Goal: Information Seeking & Learning: Find specific fact

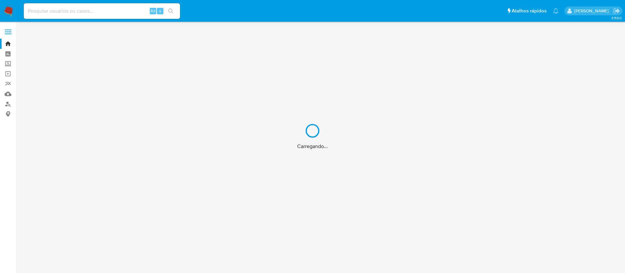
click at [58, 12] on div "Carregando..." at bounding box center [312, 136] width 625 height 273
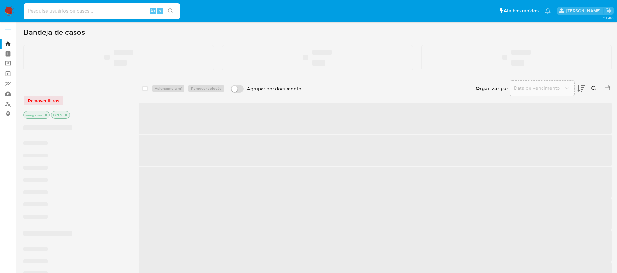
click at [42, 12] on input at bounding box center [102, 11] width 156 height 8
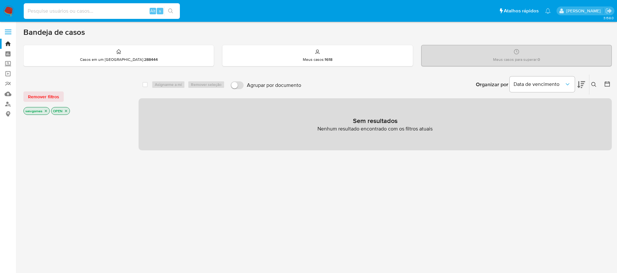
paste input "1115982386"
type input "1115982386"
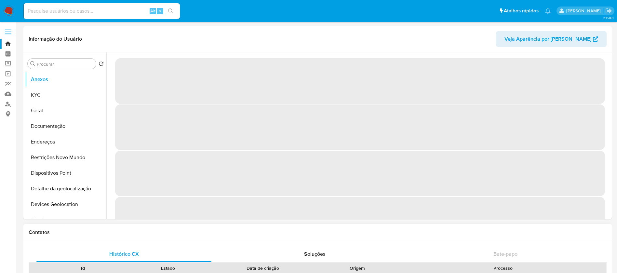
select select "10"
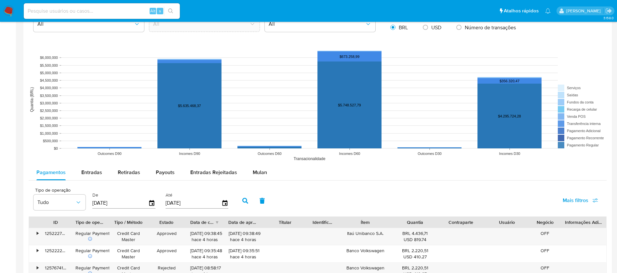
scroll to position [390, 0]
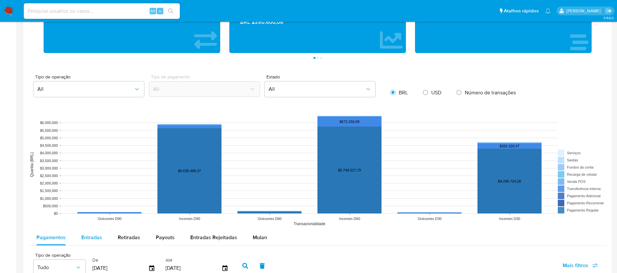
click at [98, 236] on span "Entradas" at bounding box center [91, 237] width 21 height 7
select select "10"
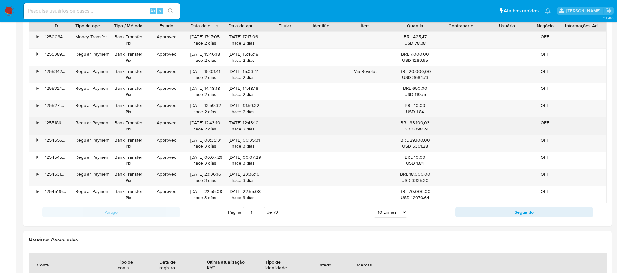
scroll to position [716, 0]
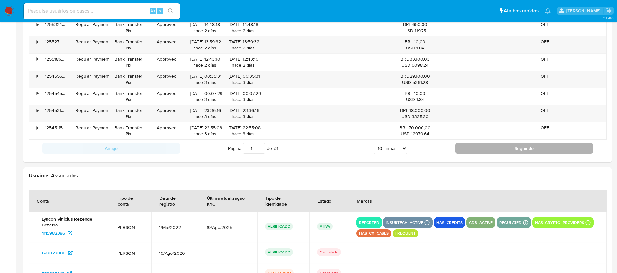
click at [489, 146] on button "Seguindo" at bounding box center [524, 148] width 138 height 10
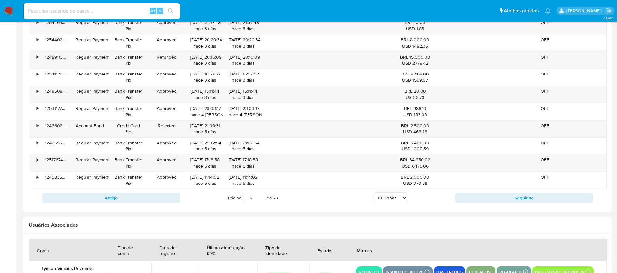
scroll to position [651, 0]
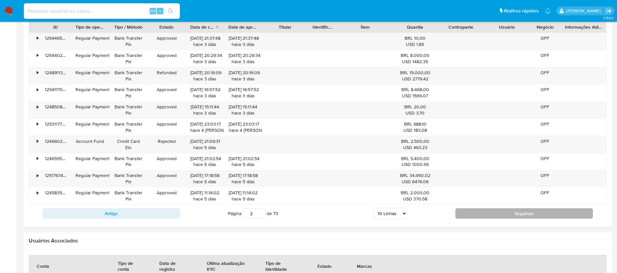
click at [471, 215] on button "Seguindo" at bounding box center [524, 213] width 138 height 10
type input "3"
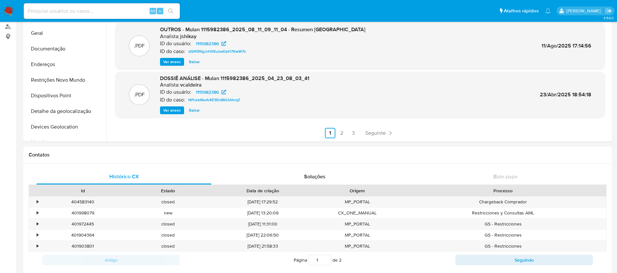
scroll to position [0, 0]
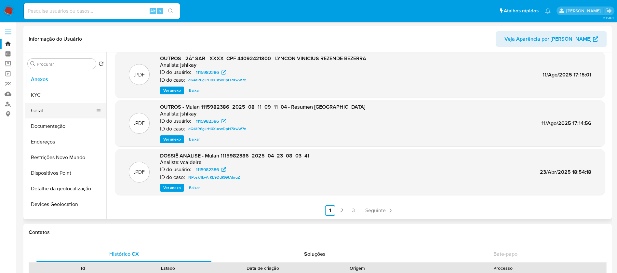
click at [39, 111] on button "Geral" at bounding box center [63, 111] width 76 height 16
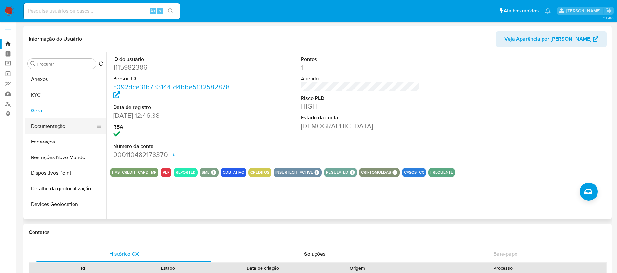
click at [47, 127] on button "Documentação" at bounding box center [63, 126] width 76 height 16
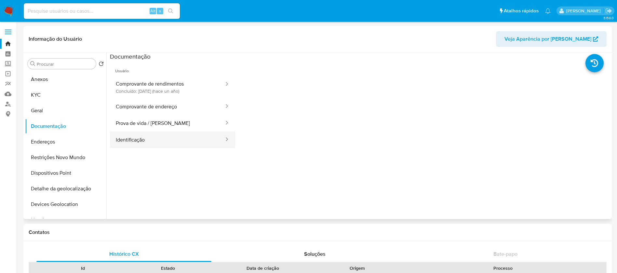
click at [139, 138] on button "Identificação" at bounding box center [167, 139] width 115 height 17
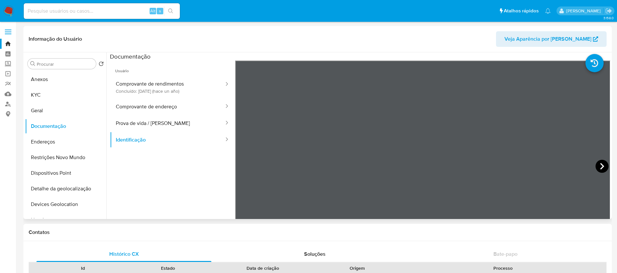
click at [596, 164] on icon at bounding box center [602, 166] width 13 height 13
click at [131, 122] on button "Prova de vida / Selfie" at bounding box center [167, 123] width 115 height 17
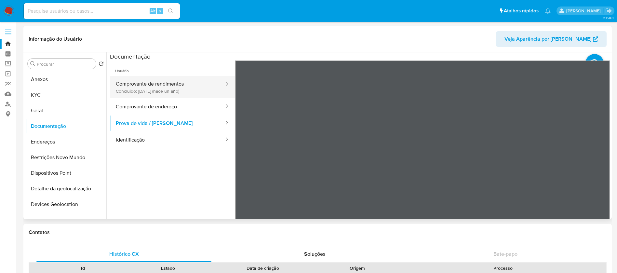
click at [131, 91] on button "Comprovante de rendimentos Concluído: 26/07/2024 (hace un año)" at bounding box center [167, 87] width 115 height 22
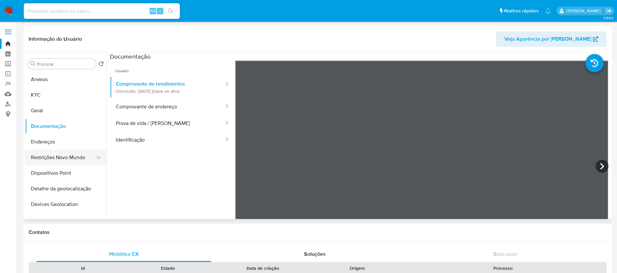
click at [60, 157] on button "Restrições Novo Mundo" at bounding box center [63, 158] width 76 height 16
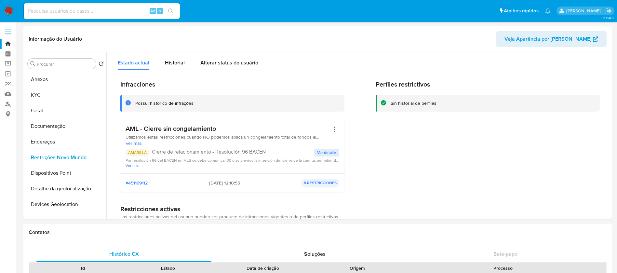
click at [107, 9] on input at bounding box center [102, 11] width 156 height 8
paste input "11854445"
type input "11854445"
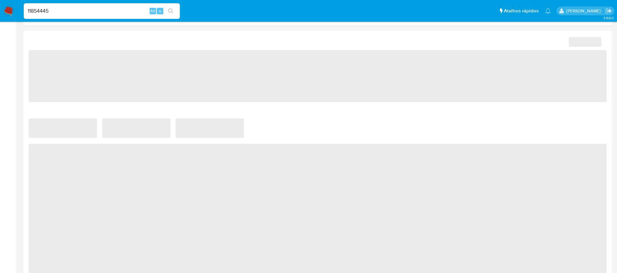
select select "10"
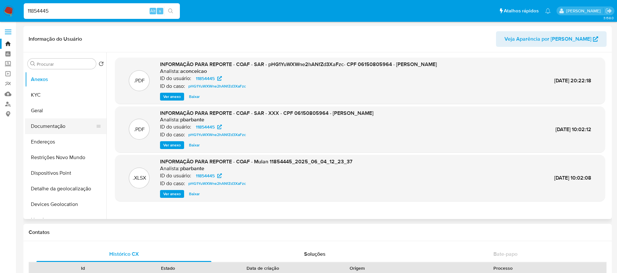
click at [56, 127] on button "Documentação" at bounding box center [63, 126] width 76 height 16
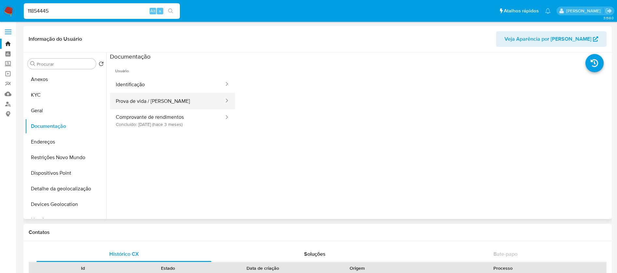
click at [135, 101] on button "Prova de vida / Selfie" at bounding box center [167, 101] width 115 height 17
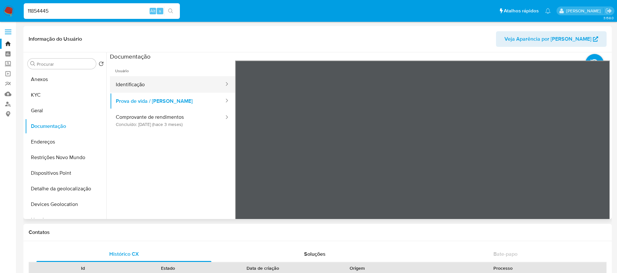
click at [122, 87] on button "Identificação" at bounding box center [167, 84] width 115 height 17
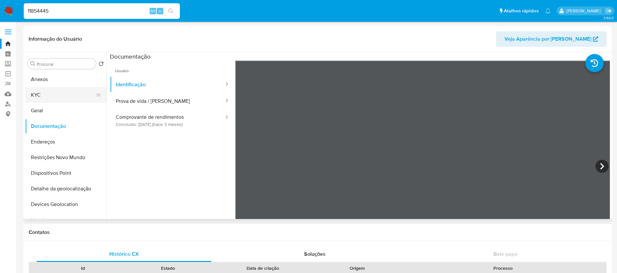
click at [40, 96] on button "KYC" at bounding box center [63, 95] width 76 height 16
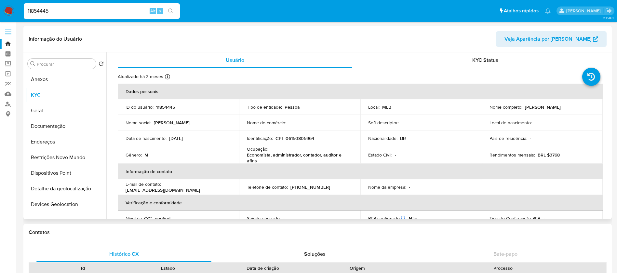
drag, startPoint x: 523, startPoint y: 105, endPoint x: 565, endPoint y: 107, distance: 42.6
click at [565, 107] on div "Nome completo : Eduardo Cesar Kuhn" at bounding box center [543, 107] width 106 height 6
copy p "Eduardo Cesar Kuhn"
click at [58, 157] on button "Restrições Novo Mundo" at bounding box center [63, 158] width 76 height 16
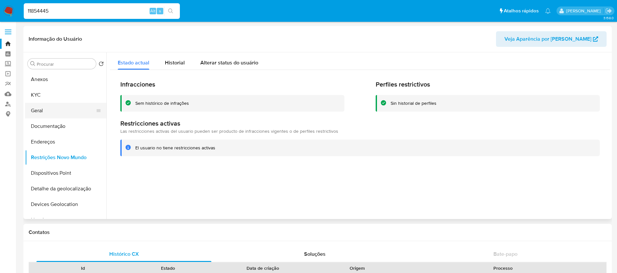
click at [42, 114] on button "Geral" at bounding box center [63, 111] width 76 height 16
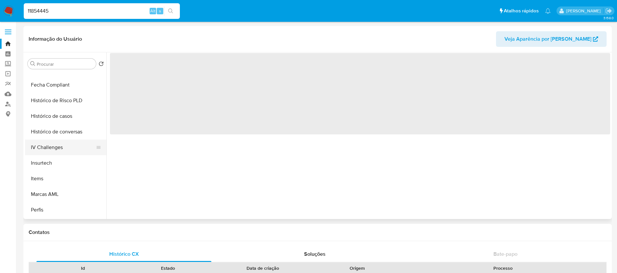
scroll to position [260, 0]
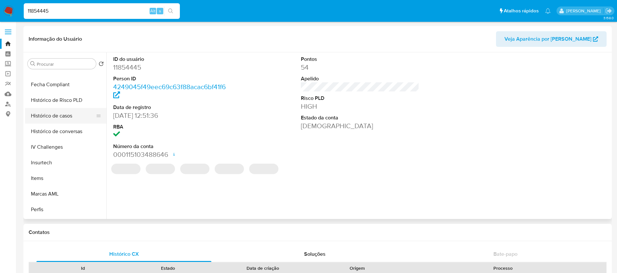
click at [47, 118] on button "Histórico de casos" at bounding box center [63, 116] width 76 height 16
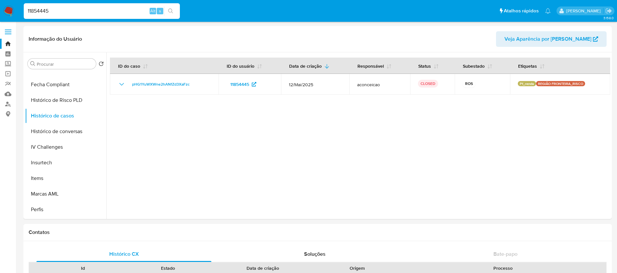
click at [82, 13] on input "11854445" at bounding box center [102, 11] width 156 height 8
paste input "2117360907"
click at [65, 6] on div "2117360907 Alt s" at bounding box center [102, 11] width 156 height 16
click at [67, 8] on input "2117360907" at bounding box center [102, 11] width 156 height 8
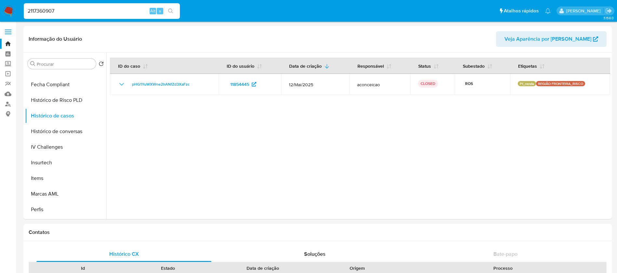
click at [29, 11] on input "2117360907" at bounding box center [102, 11] width 156 height 8
type input "2117360907"
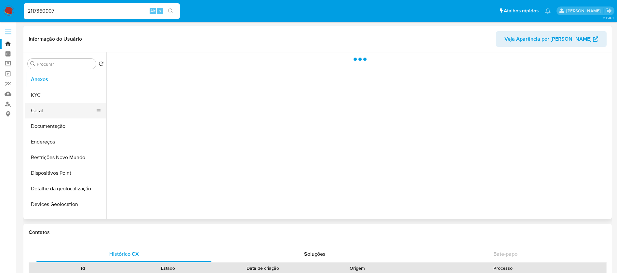
click at [39, 109] on button "Geral" at bounding box center [63, 111] width 76 height 16
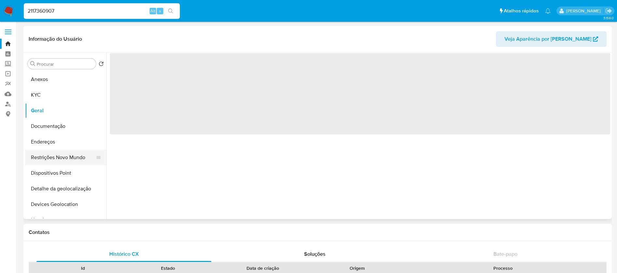
select select "10"
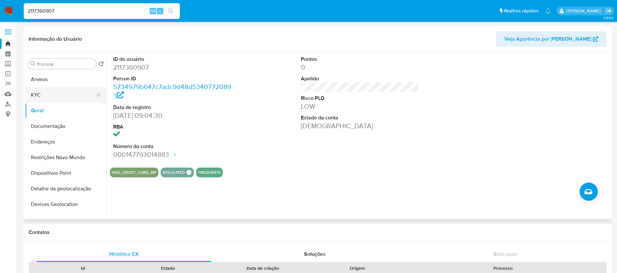
click at [50, 100] on button "KYC" at bounding box center [63, 95] width 76 height 16
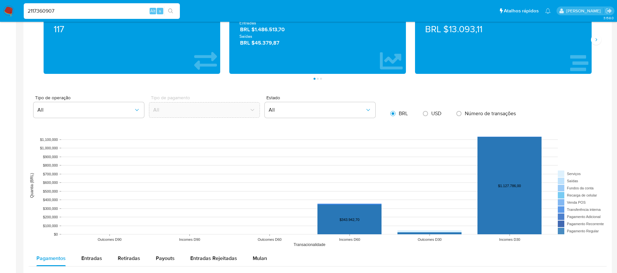
scroll to position [390, 0]
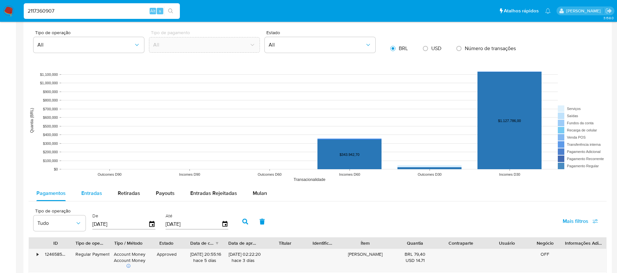
click at [103, 193] on button "Entradas" at bounding box center [92, 193] width 36 height 16
select select "10"
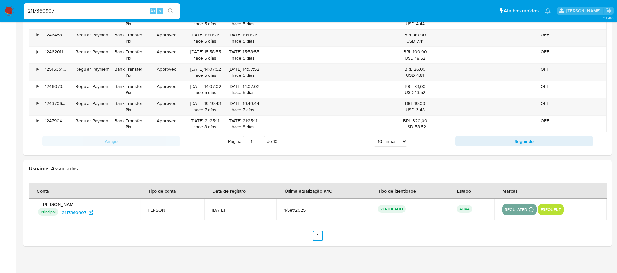
scroll to position [685, 0]
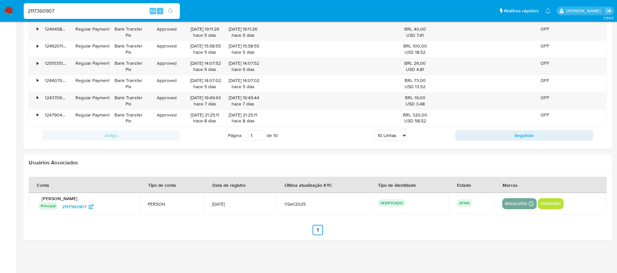
click at [254, 135] on input "1" at bounding box center [254, 135] width 23 height 10
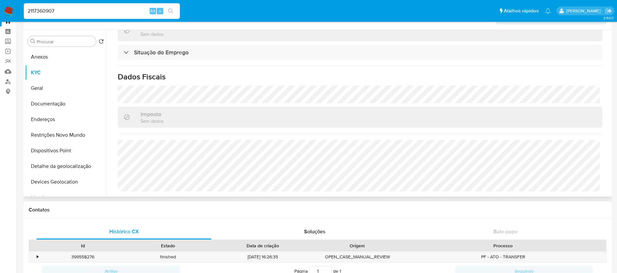
scroll to position [0, 0]
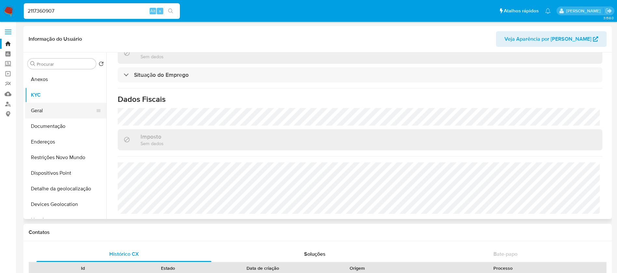
click at [54, 113] on button "Geral" at bounding box center [63, 111] width 76 height 16
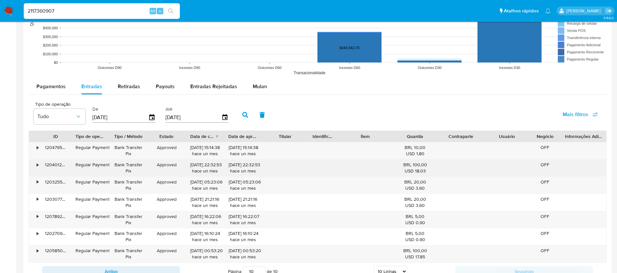
scroll to position [521, 0]
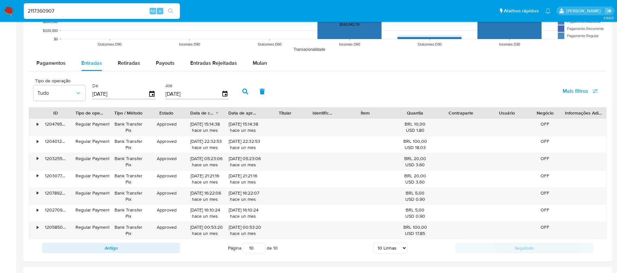
click at [241, 88] on button "button" at bounding box center [245, 92] width 17 height 16
click at [254, 248] on input "10" at bounding box center [254, 248] width 23 height 10
type input "1"
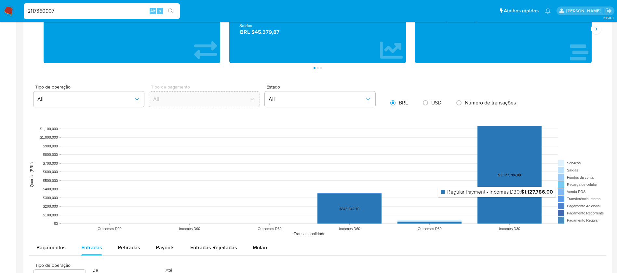
scroll to position [390, 0]
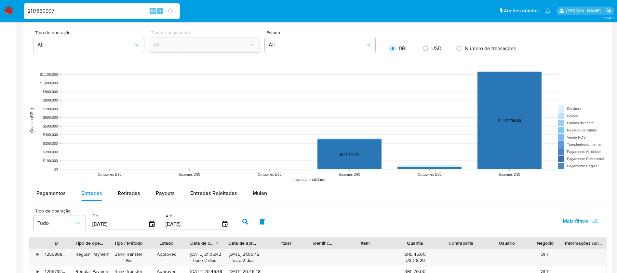
click at [82, 12] on input "2117360907" at bounding box center [102, 11] width 156 height 8
paste input "1537559906"
type input "1537559906"
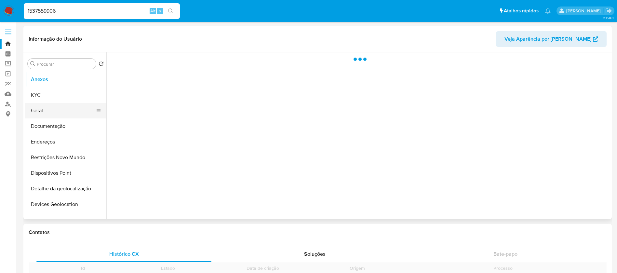
click at [39, 111] on button "Geral" at bounding box center [63, 111] width 76 height 16
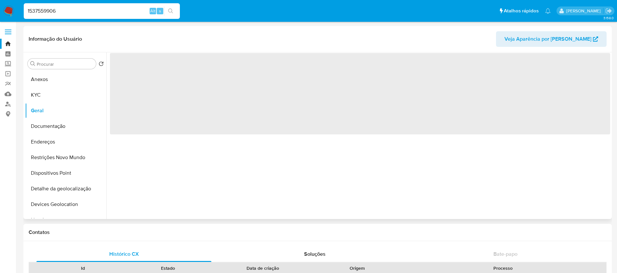
select select "10"
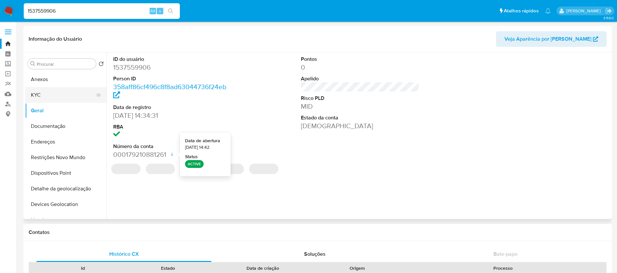
click at [25, 97] on button "KYC" at bounding box center [63, 95] width 76 height 16
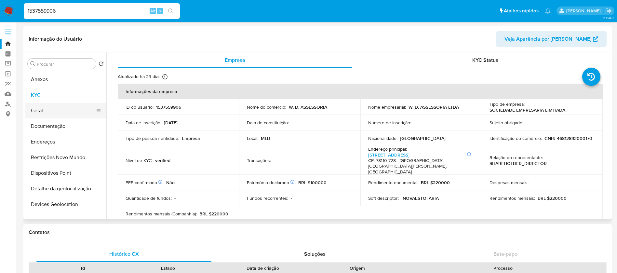
click at [36, 115] on button "Geral" at bounding box center [63, 111] width 76 height 16
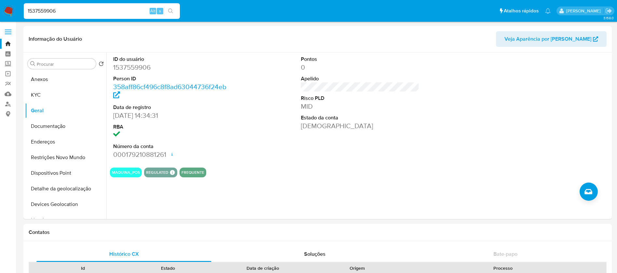
click at [102, 11] on input "1537559906" at bounding box center [102, 11] width 156 height 8
paste input "73952394"
type input "173952394"
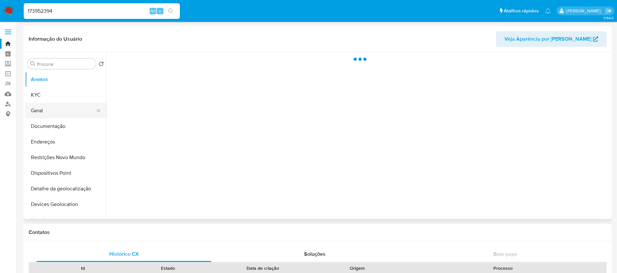
click at [40, 112] on button "Geral" at bounding box center [63, 111] width 76 height 16
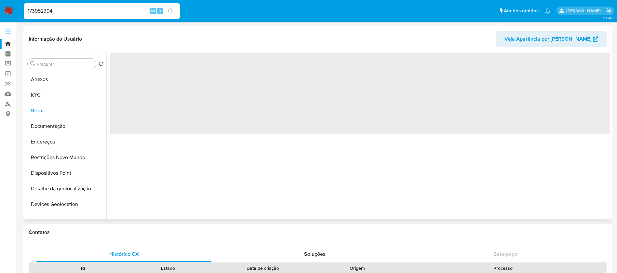
select select "10"
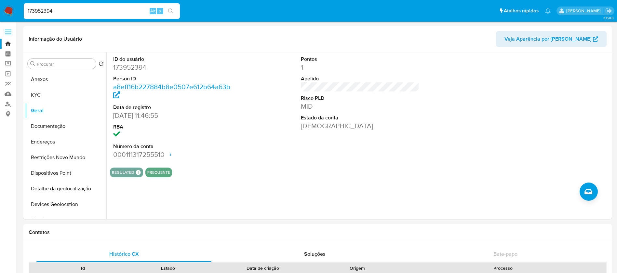
click at [99, 10] on input "173952394" at bounding box center [102, 11] width 156 height 8
paste input "2200647047"
type input "2200647047"
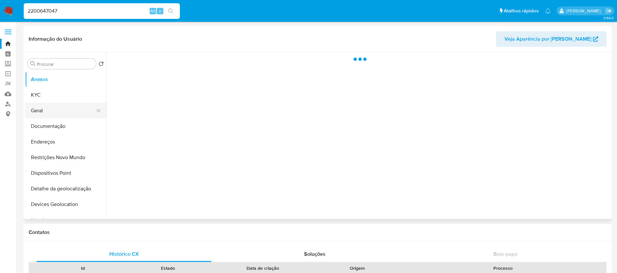
click at [44, 109] on button "Geral" at bounding box center [63, 111] width 76 height 16
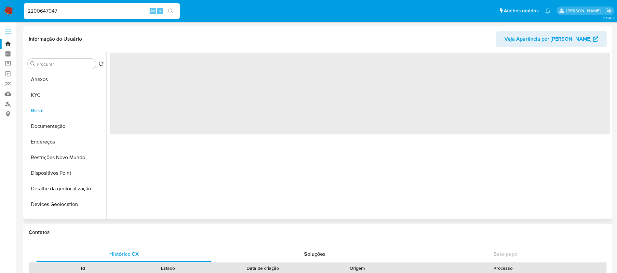
select select "10"
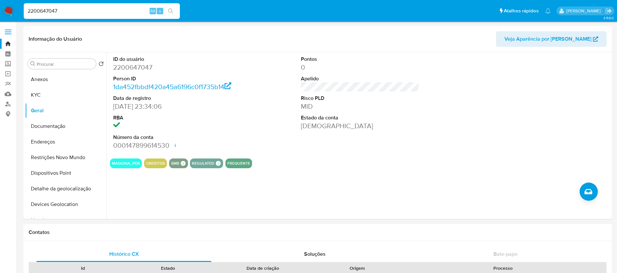
click at [105, 11] on input "2200647047" at bounding box center [102, 11] width 156 height 8
paste input "543665336"
type input "2543665336"
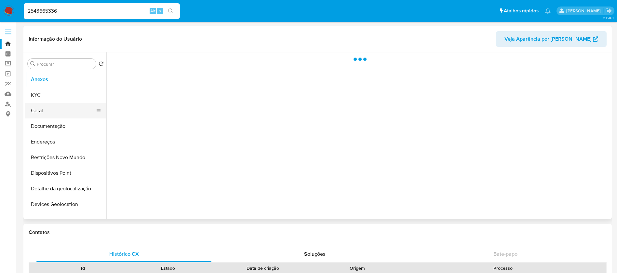
click at [48, 116] on button "Geral" at bounding box center [63, 111] width 76 height 16
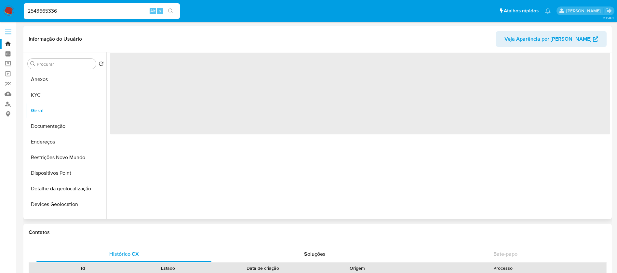
select select "10"
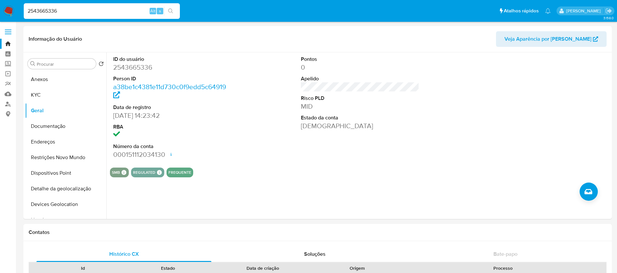
click at [97, 7] on input "2543665336" at bounding box center [102, 11] width 156 height 8
paste input "1719115412"
type input "1719115412"
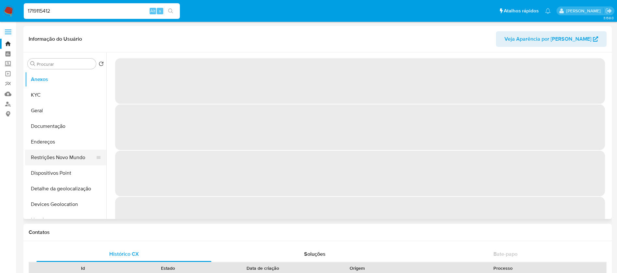
click at [51, 160] on button "Restrições Novo Mundo" at bounding box center [63, 158] width 76 height 16
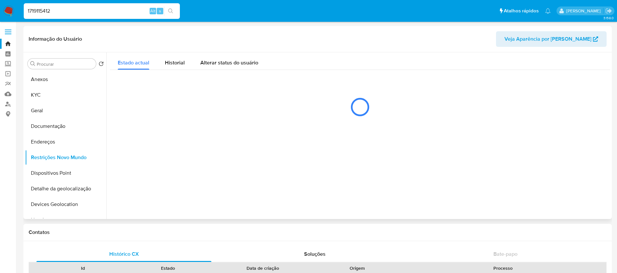
select select "10"
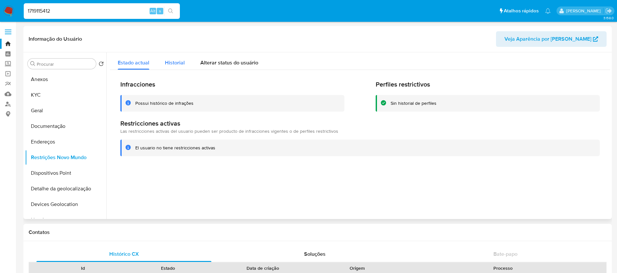
click at [172, 66] on span "Historial" at bounding box center [175, 62] width 20 height 7
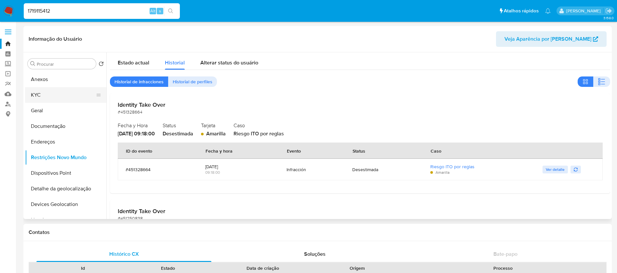
click at [41, 95] on button "KYC" at bounding box center [63, 95] width 76 height 16
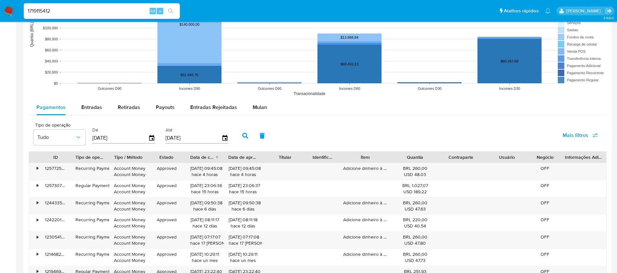
scroll to position [586, 0]
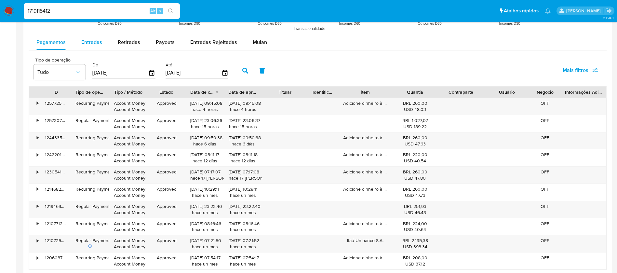
click at [88, 46] on span "Entradas" at bounding box center [91, 41] width 21 height 7
select select "10"
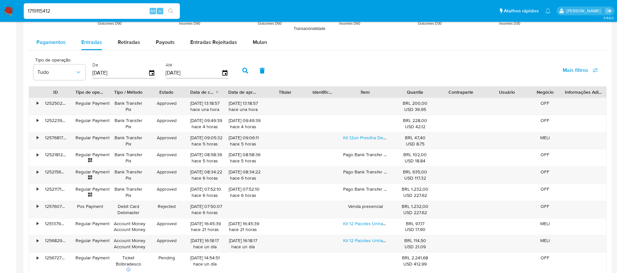
click at [49, 39] on span "Pagamentos" at bounding box center [50, 41] width 29 height 7
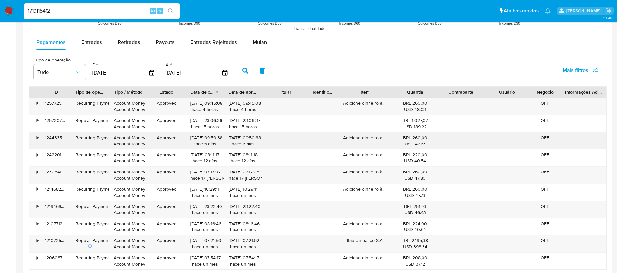
click at [38, 138] on div "•" at bounding box center [38, 138] width 2 height 6
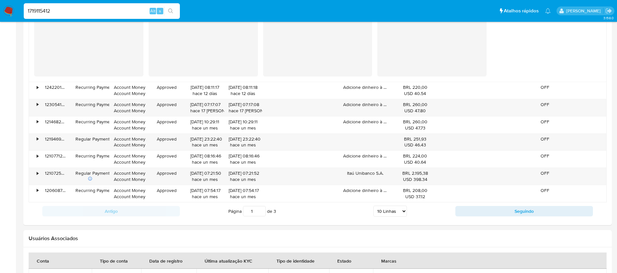
scroll to position [455, 0]
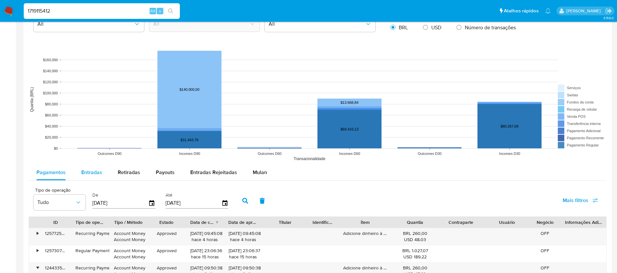
click at [97, 174] on span "Entradas" at bounding box center [91, 172] width 21 height 7
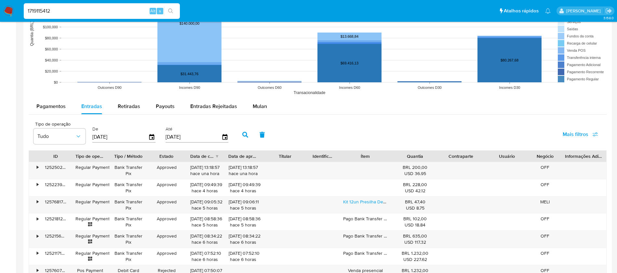
scroll to position [521, 0]
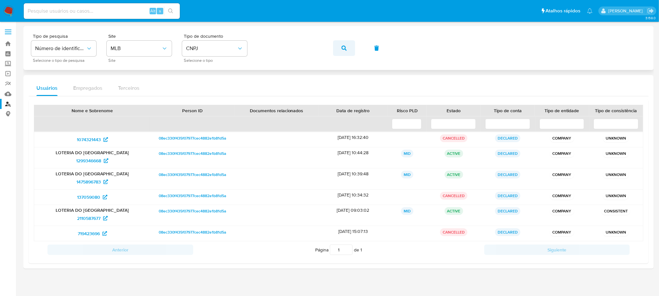
click at [339, 47] on button "button" at bounding box center [344, 48] width 22 height 16
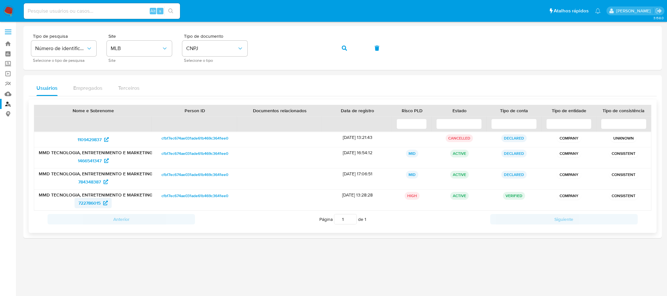
click at [87, 205] on span "722786015" at bounding box center [89, 203] width 22 height 10
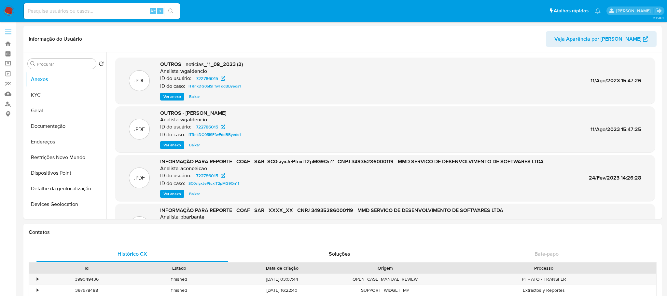
select select "10"
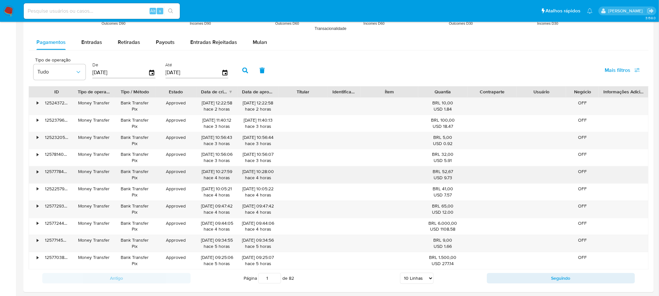
scroll to position [521, 0]
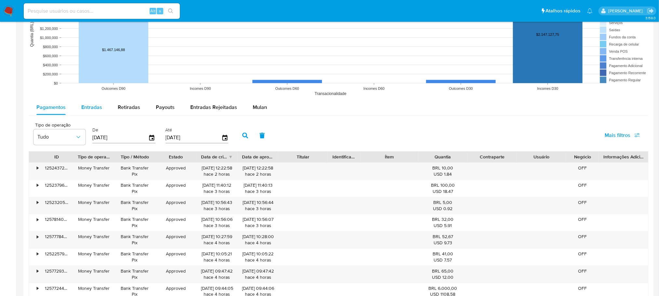
click at [93, 111] on span "Entradas" at bounding box center [91, 106] width 21 height 7
select select "10"
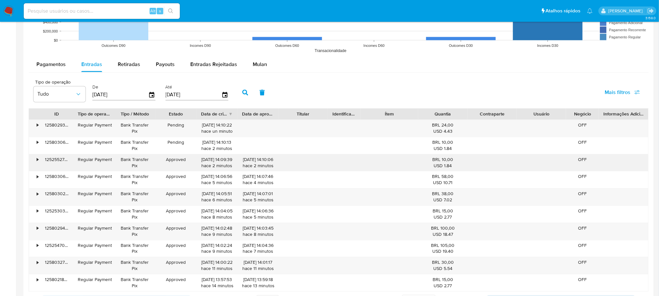
scroll to position [586, 0]
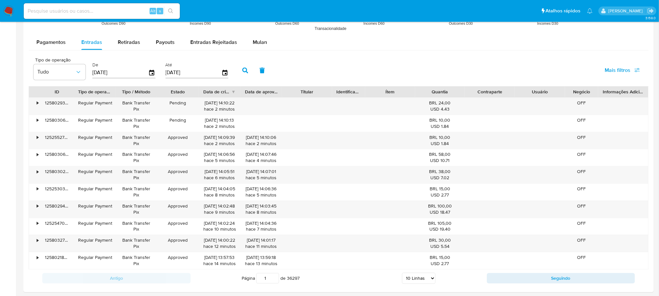
drag, startPoint x: 416, startPoint y: 93, endPoint x: 407, endPoint y: 96, distance: 9.5
click at [407, 96] on div "Ítem" at bounding box center [390, 92] width 50 height 11
click at [36, 209] on div "•" at bounding box center [34, 209] width 11 height 17
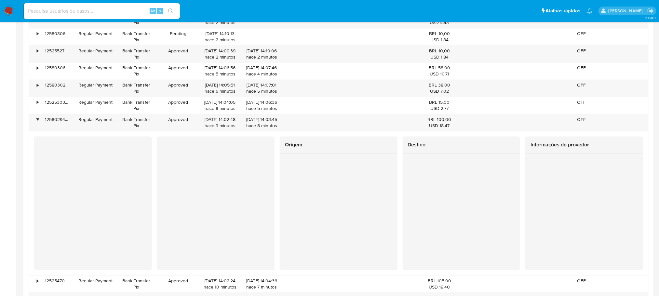
scroll to position [650, 0]
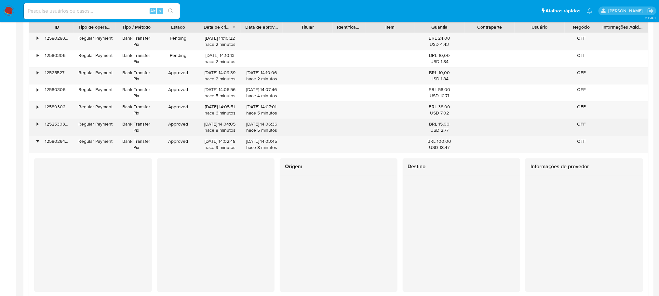
click at [37, 127] on div "•" at bounding box center [38, 124] width 2 height 6
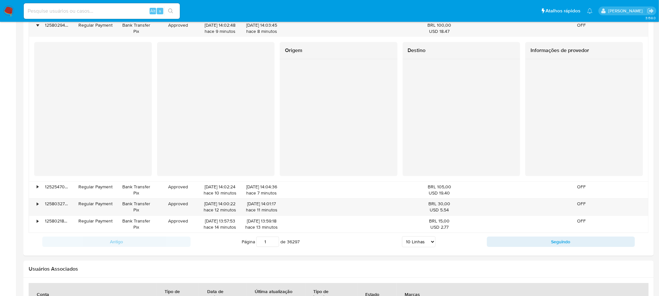
scroll to position [976, 0]
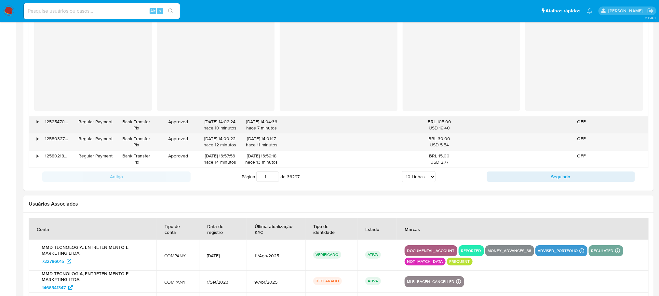
click at [39, 123] on div "•" at bounding box center [34, 124] width 11 height 17
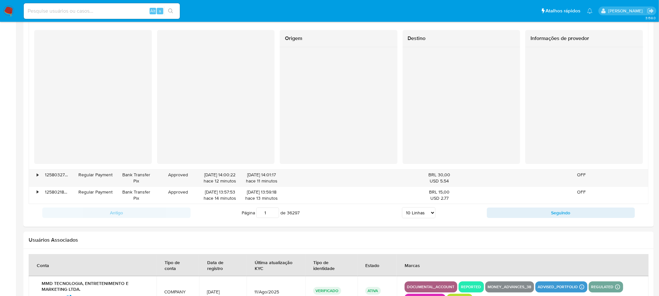
scroll to position [1106, 0]
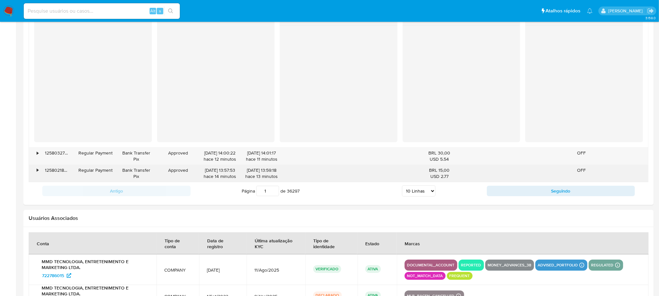
click at [37, 173] on div "•" at bounding box center [38, 170] width 2 height 6
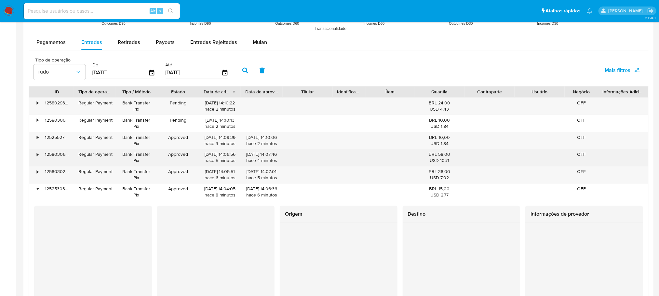
scroll to position [584, 0]
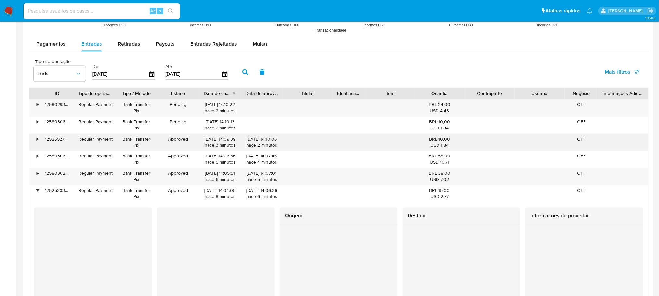
click at [34, 141] on div "•" at bounding box center [34, 142] width 11 height 17
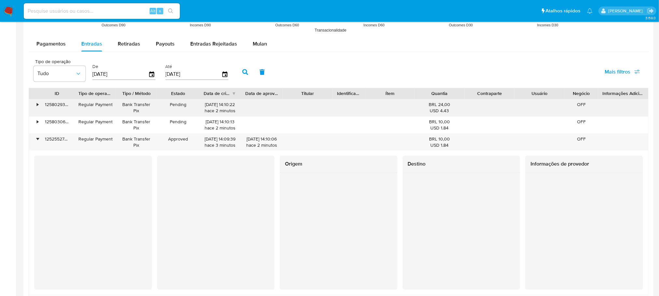
click at [38, 106] on div "•" at bounding box center [34, 108] width 11 height 17
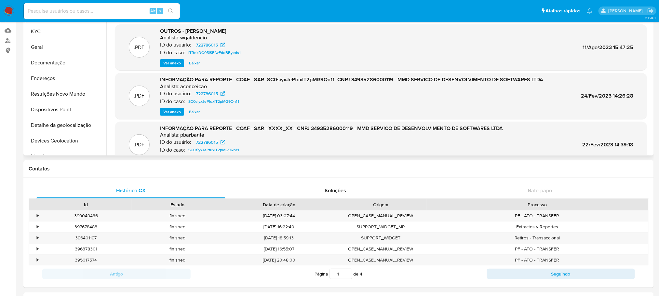
scroll to position [0, 0]
